Goal: Task Accomplishment & Management: Use online tool/utility

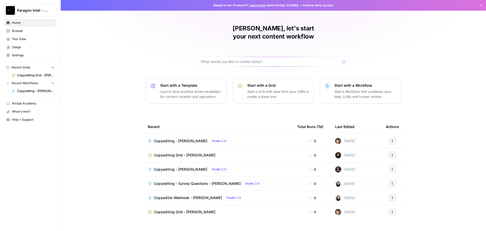
drag, startPoint x: 18, startPoint y: 28, endPoint x: 21, endPoint y: 28, distance: 2.8
click at [18, 28] on link "Browse" at bounding box center [30, 31] width 52 height 8
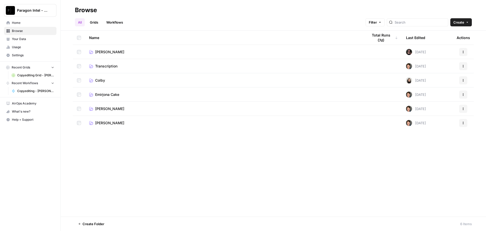
click at [109, 109] on span "[PERSON_NAME]" at bounding box center [109, 108] width 29 height 5
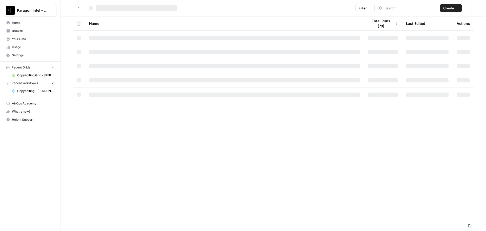
click at [109, 109] on div "Name Total Runs (7d) Last Edited Actions" at bounding box center [274, 118] width 426 height 204
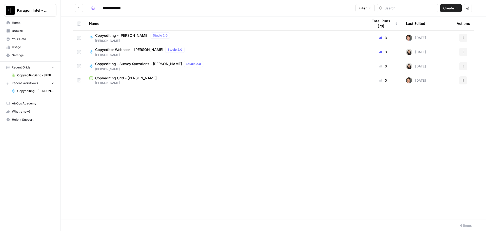
click at [111, 36] on span "Copyediting - [PERSON_NAME]" at bounding box center [121, 35] width 53 height 5
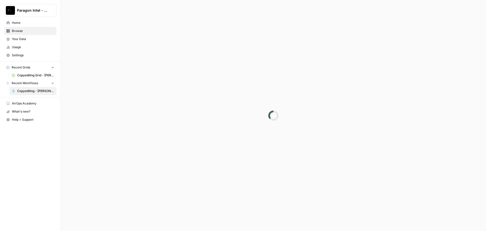
click at [111, 36] on div at bounding box center [274, 115] width 426 height 231
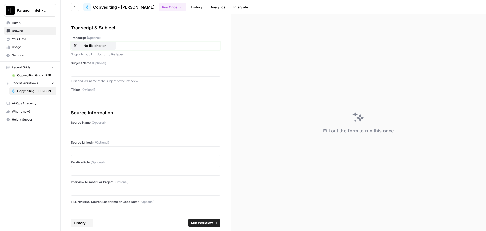
click at [101, 49] on button "No file chosen" at bounding box center [93, 46] width 45 height 8
click at [127, 71] on p at bounding box center [145, 71] width 143 height 5
click at [104, 155] on div at bounding box center [146, 151] width 150 height 10
click at [89, 152] on p at bounding box center [145, 150] width 143 height 5
click at [85, 171] on p at bounding box center [145, 170] width 143 height 5
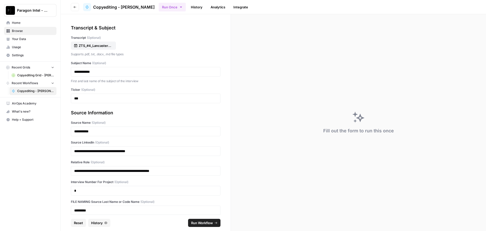
click at [201, 223] on span "Run Workflow" at bounding box center [202, 222] width 22 height 5
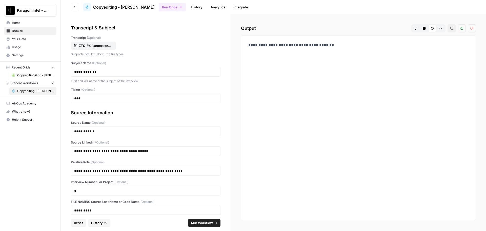
drag, startPoint x: 11, startPoint y: 23, endPoint x: 20, endPoint y: 27, distance: 10.1
click at [10, 22] on link "Home" at bounding box center [30, 23] width 52 height 8
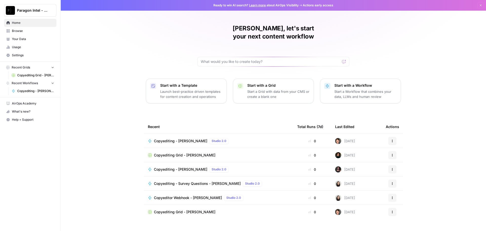
click at [28, 33] on link "Browse" at bounding box center [30, 31] width 52 height 8
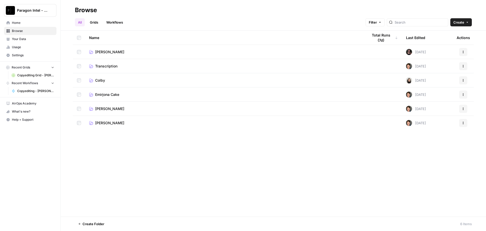
click at [107, 110] on span "[PERSON_NAME]" at bounding box center [109, 108] width 29 height 5
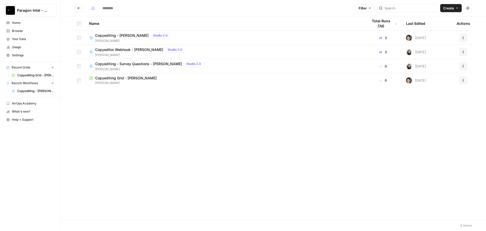
type input "**********"
click at [113, 38] on span "Copyediting - [PERSON_NAME]" at bounding box center [121, 35] width 53 height 5
click at [117, 83] on span "[PERSON_NAME]" at bounding box center [224, 83] width 271 height 5
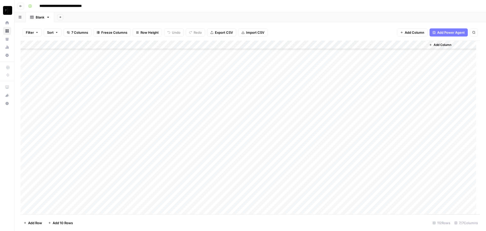
scroll to position [808, 0]
click at [375, 201] on div "Add Column" at bounding box center [251, 128] width 460 height 174
